Goal: Find specific page/section: Find specific page/section

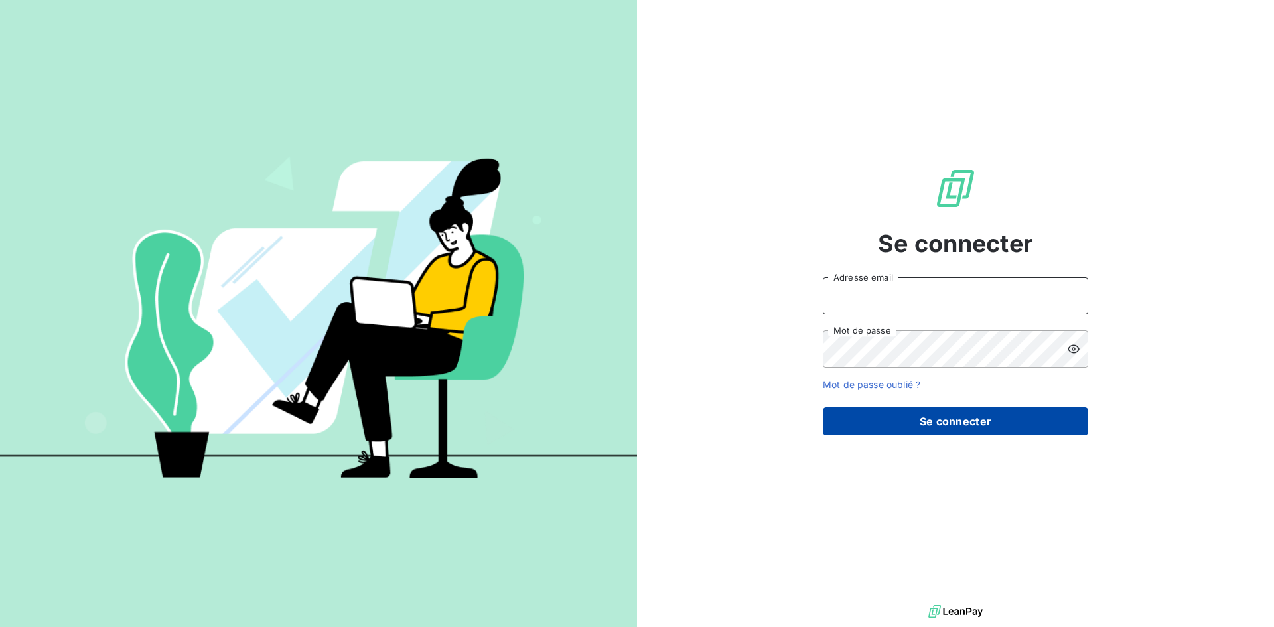
type input "anett.aquitaine@anett.fr"
click at [877, 411] on button "Se connecter" at bounding box center [955, 422] width 265 height 28
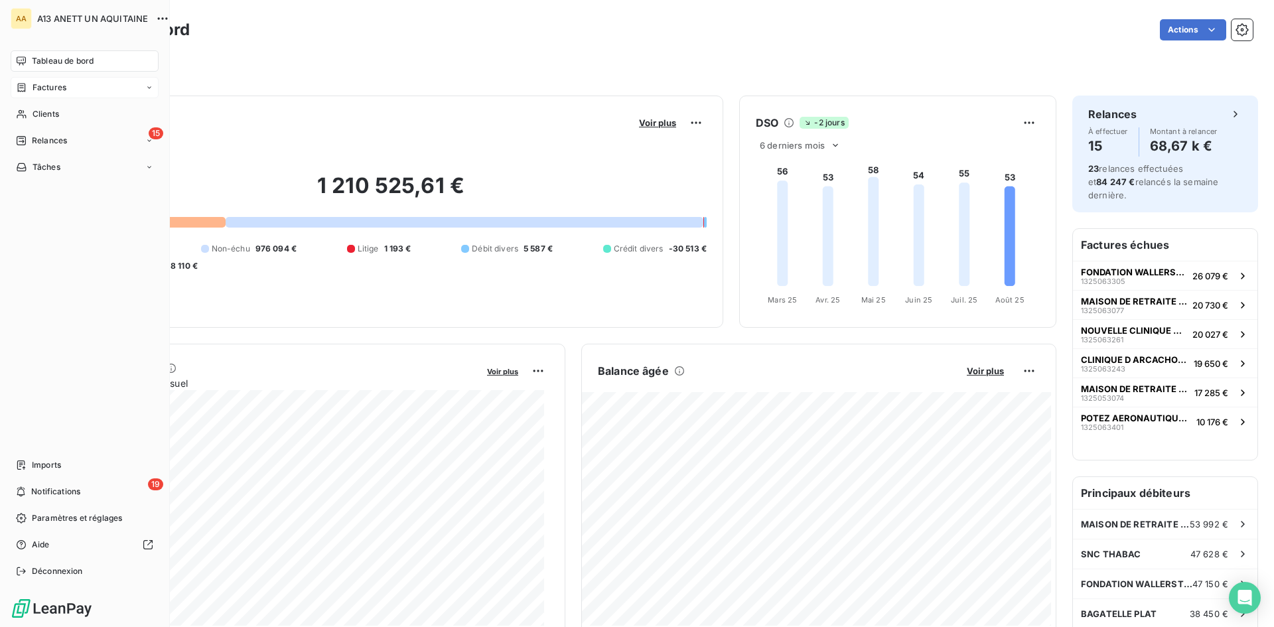
click at [38, 92] on span "Factures" at bounding box center [50, 88] width 34 height 12
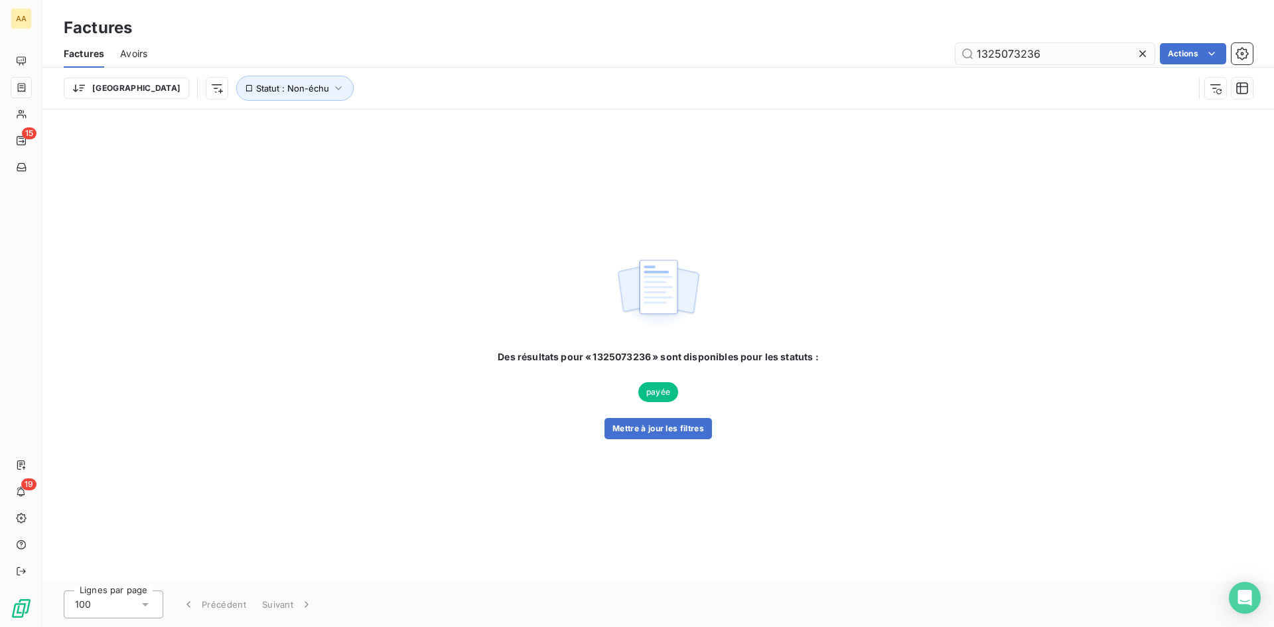
drag, startPoint x: 1049, startPoint y: 48, endPoint x: 1004, endPoint y: 54, distance: 44.8
click at [1004, 54] on input "1325073236" at bounding box center [1055, 53] width 199 height 21
type input "1325063216"
click at [674, 429] on button "Mettre à jour les filtres" at bounding box center [659, 428] width 108 height 21
